Goal: Find specific page/section: Find specific page/section

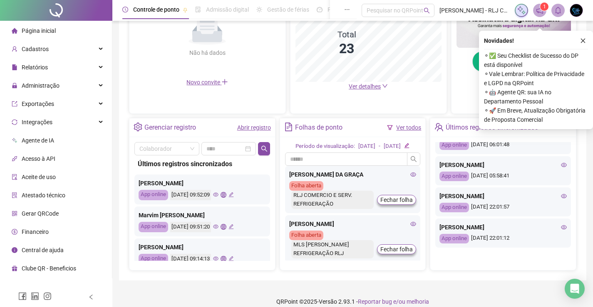
scroll to position [242, 0]
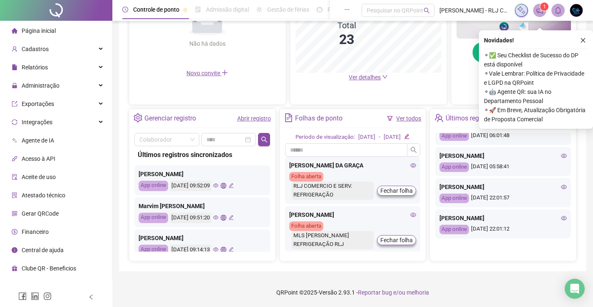
click at [561, 215] on icon "eye" at bounding box center [564, 218] width 6 height 6
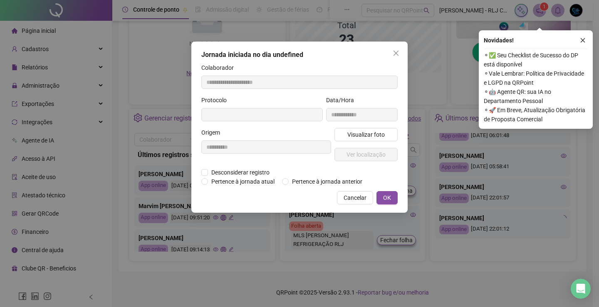
type input "**********"
click at [379, 154] on span "Ver localização" at bounding box center [365, 154] width 39 height 9
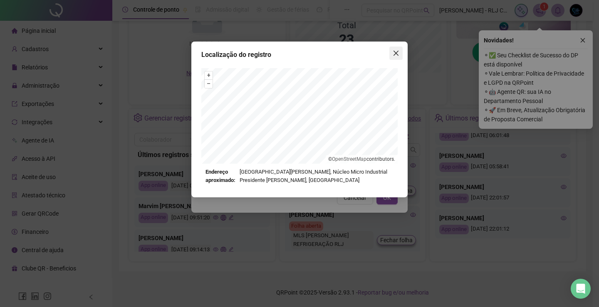
click at [396, 52] on icon "close" at bounding box center [396, 53] width 7 height 7
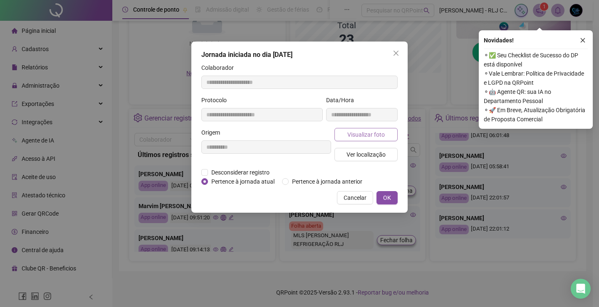
click at [373, 139] on span "Visualizar foto" at bounding box center [365, 134] width 37 height 9
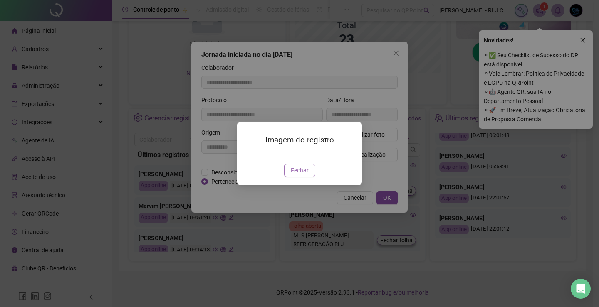
click at [306, 175] on span "Fechar" at bounding box center [300, 170] width 18 height 9
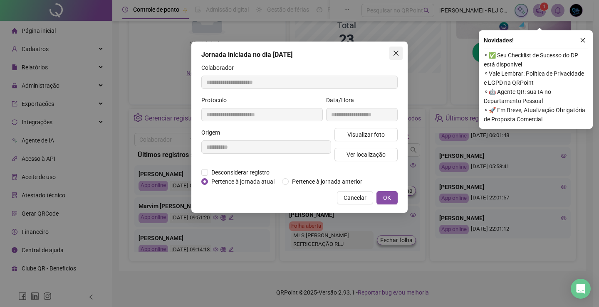
click at [396, 57] on button "Close" at bounding box center [395, 53] width 13 height 13
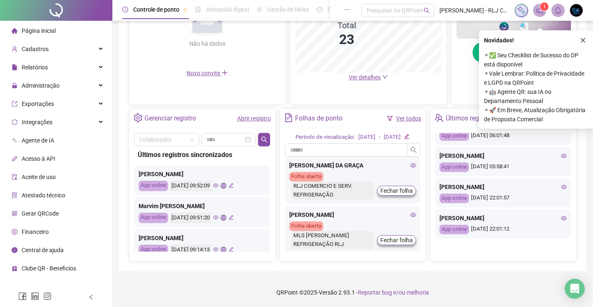
click at [585, 37] on icon "close" at bounding box center [583, 40] width 6 height 6
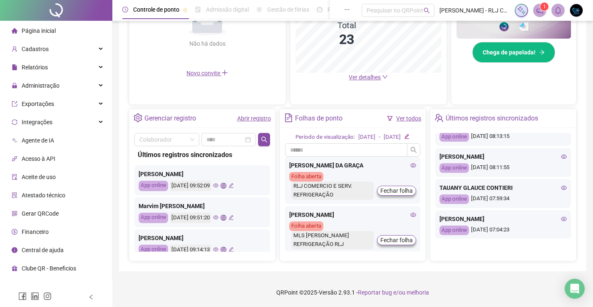
scroll to position [203, 0]
click at [561, 188] on icon "eye" at bounding box center [564, 188] width 6 height 4
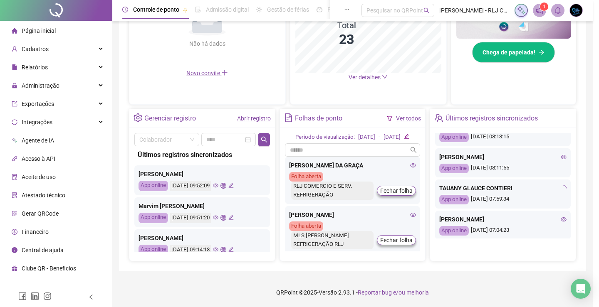
type input "**********"
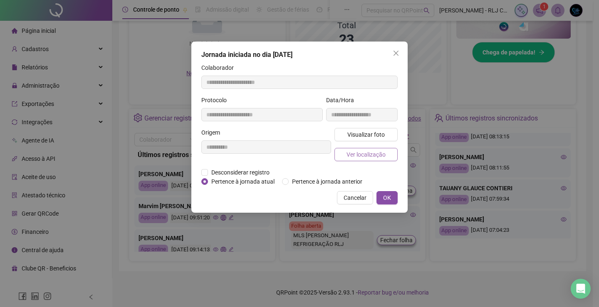
click at [376, 153] on span "Ver localização" at bounding box center [365, 154] width 39 height 9
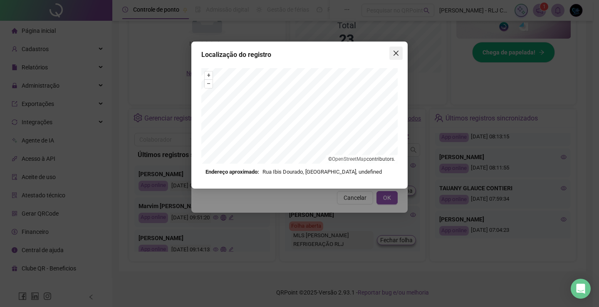
click at [401, 52] on span "Close" at bounding box center [395, 53] width 13 height 7
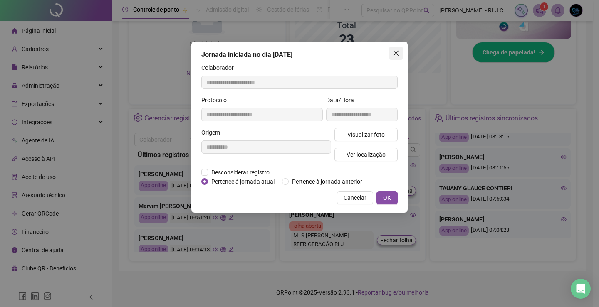
click at [390, 52] on span "Close" at bounding box center [395, 53] width 13 height 7
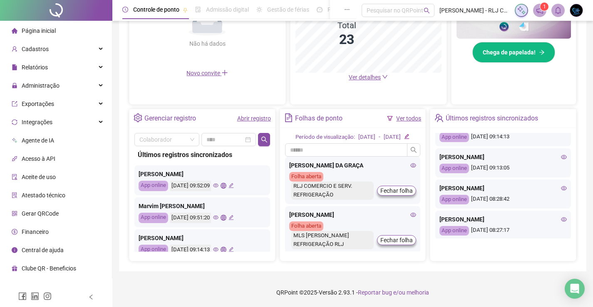
scroll to position [83, 0]
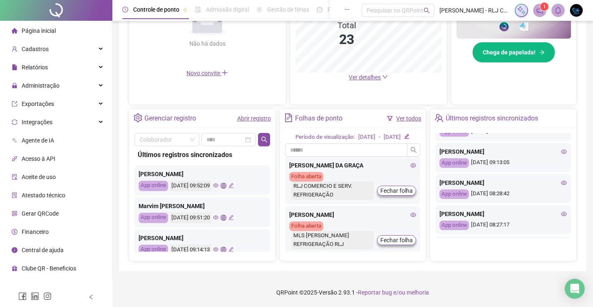
click at [561, 183] on icon "eye" at bounding box center [564, 183] width 6 height 4
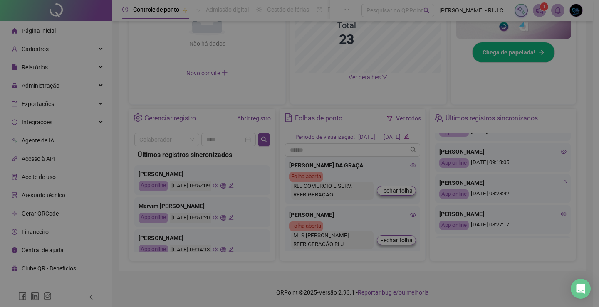
type input "**********"
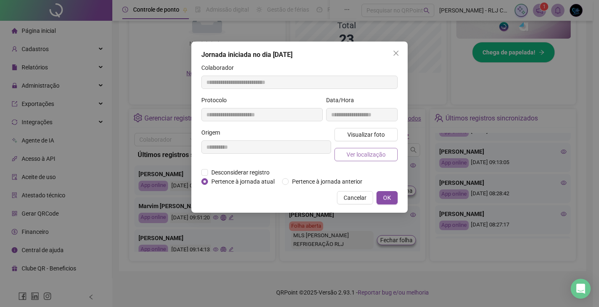
click at [365, 153] on span "Ver localização" at bounding box center [365, 154] width 39 height 9
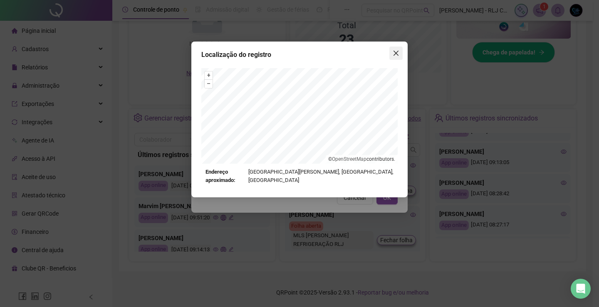
click at [396, 51] on icon "close" at bounding box center [396, 53] width 7 height 7
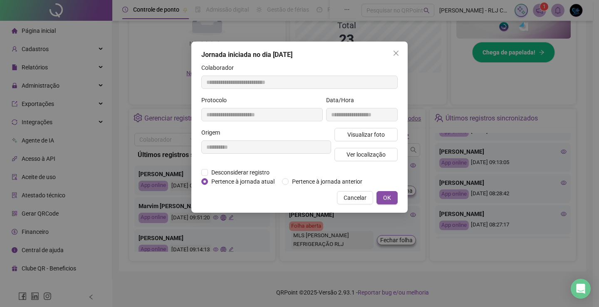
click at [396, 51] on div "Localização do registro Endereço aproximado: Avenida Geraldo Ballone, Jardim Am…" at bounding box center [299, 153] width 599 height 307
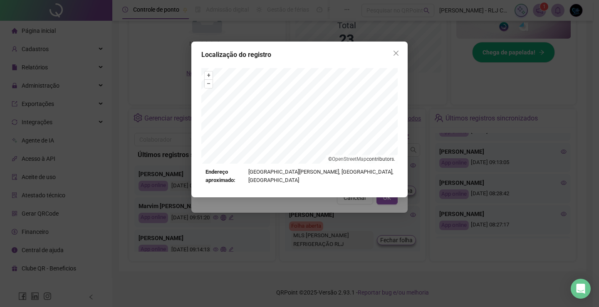
click at [396, 51] on icon "close" at bounding box center [396, 53] width 7 height 7
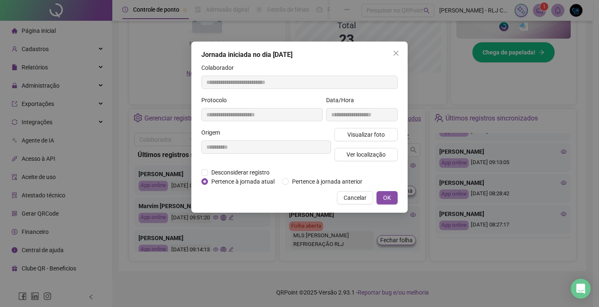
click at [396, 51] on icon "close" at bounding box center [396, 53] width 7 height 7
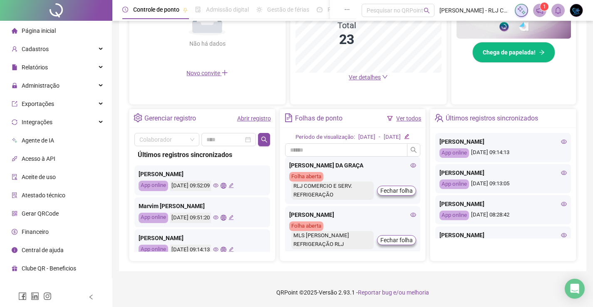
scroll to position [42, 0]
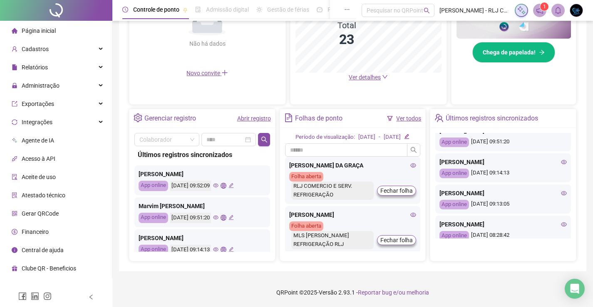
click at [561, 193] on icon "eye" at bounding box center [564, 193] width 6 height 4
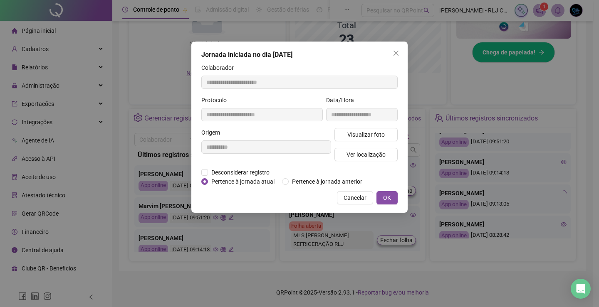
type input "**********"
click at [392, 156] on button "Ver localização" at bounding box center [365, 154] width 63 height 13
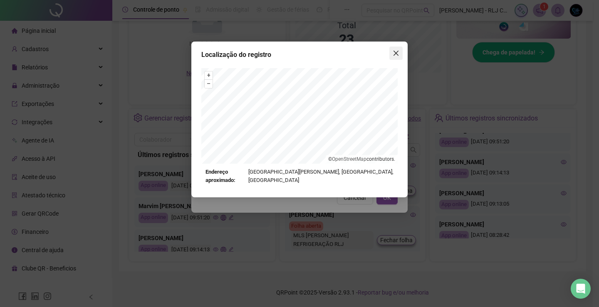
click at [398, 55] on icon "close" at bounding box center [396, 53] width 7 height 7
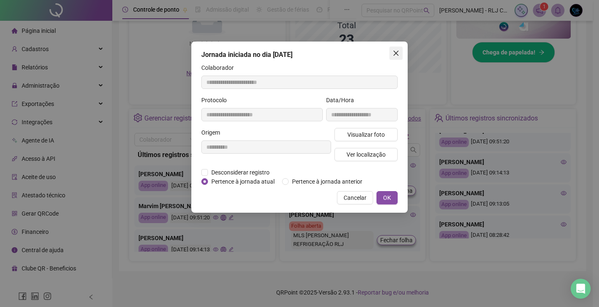
click at [396, 51] on icon "close" at bounding box center [396, 53] width 7 height 7
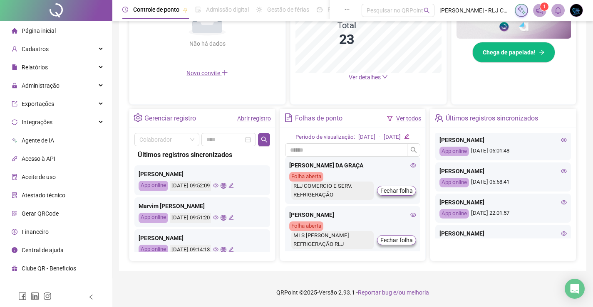
scroll to position [369, 0]
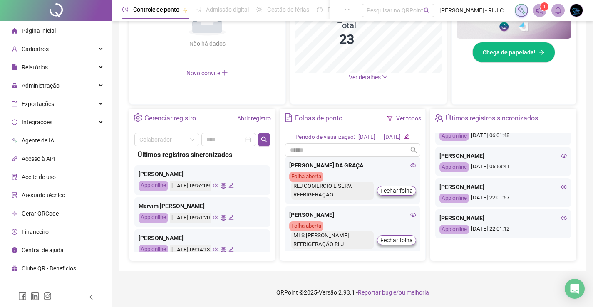
click at [561, 153] on icon "eye" at bounding box center [564, 156] width 6 height 6
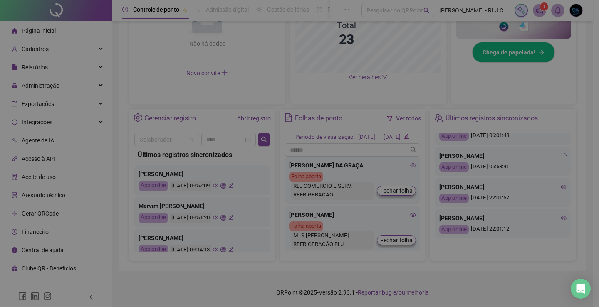
type input "**********"
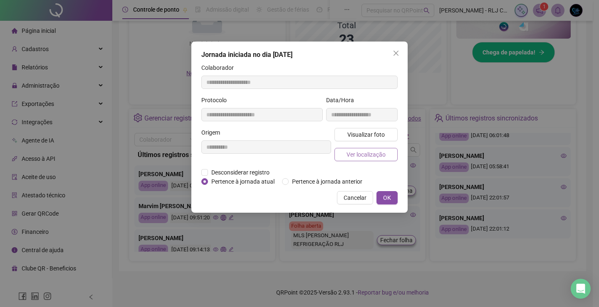
click at [371, 155] on span "Ver localização" at bounding box center [365, 154] width 39 height 9
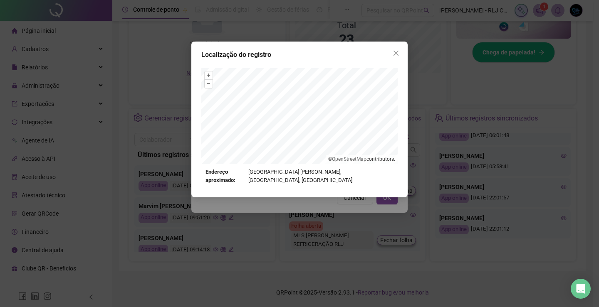
click at [363, 175] on div "+ – ⇧ › © OpenStreetMap contributors. Endereço aproximado: Avenida Deputado Jac…" at bounding box center [299, 126] width 196 height 117
click at [400, 50] on span "Close" at bounding box center [395, 53] width 13 height 7
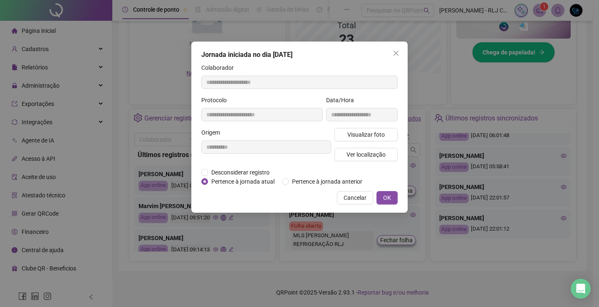
click at [400, 50] on span "Close" at bounding box center [395, 53] width 13 height 7
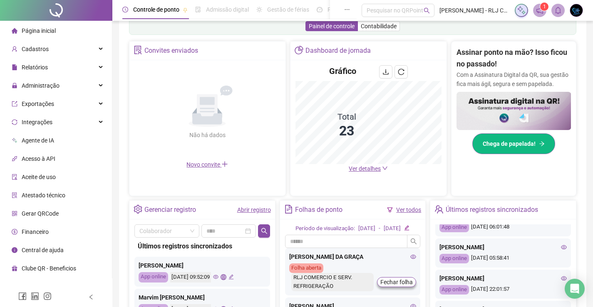
scroll to position [166, 0]
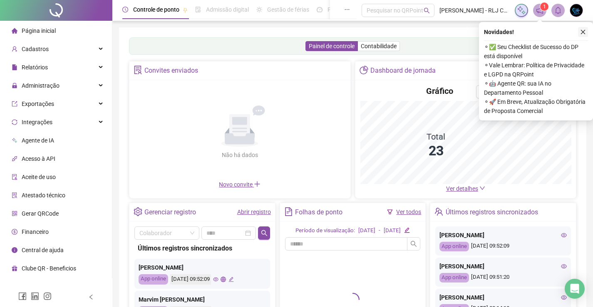
click at [585, 32] on icon "close" at bounding box center [583, 32] width 6 height 6
